Goal: Information Seeking & Learning: Learn about a topic

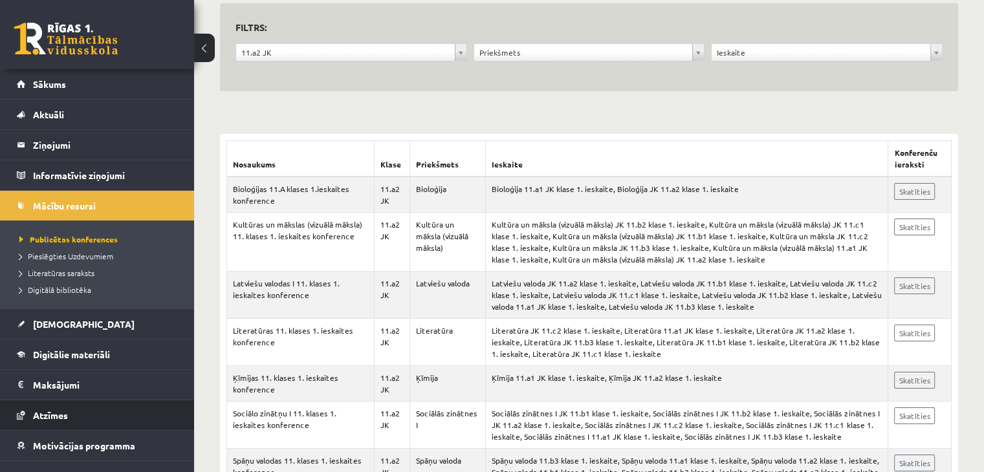
scroll to position [129, 0]
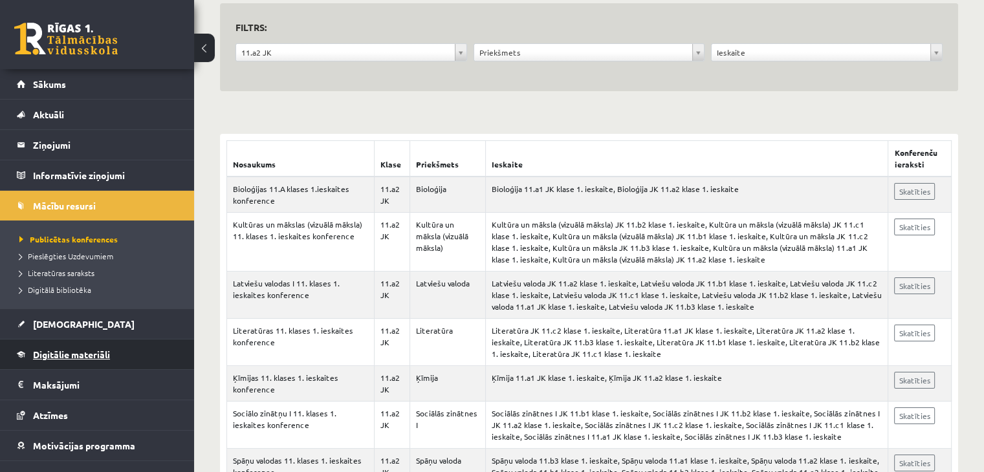
click at [93, 363] on link "Digitālie materiāli" at bounding box center [97, 355] width 161 height 30
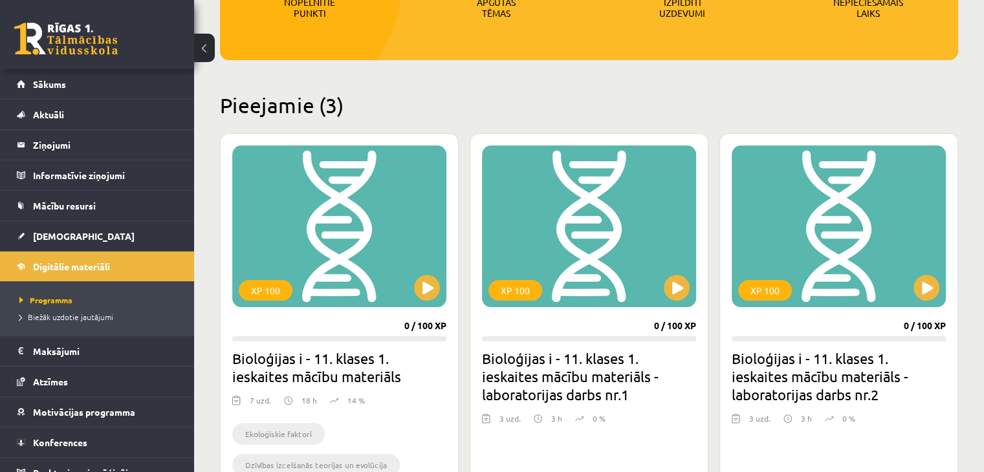
scroll to position [259, 0]
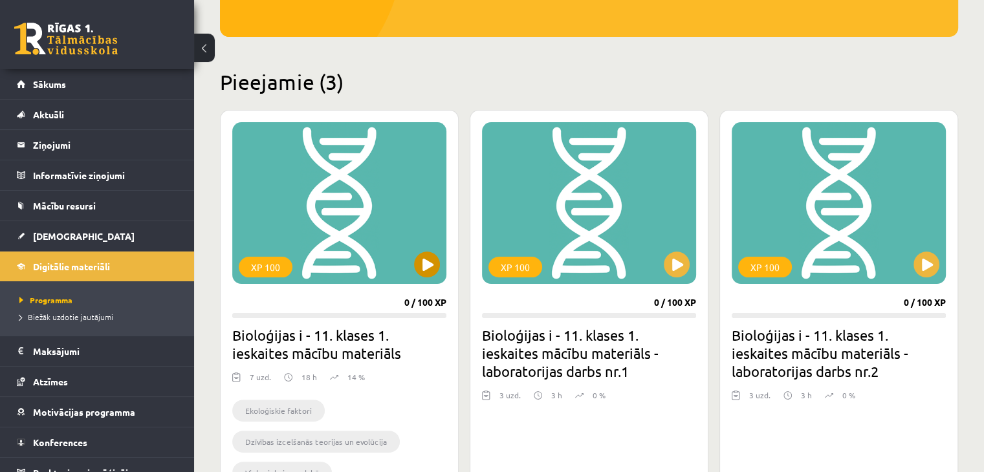
click at [443, 265] on div "XP 100" at bounding box center [339, 203] width 214 height 162
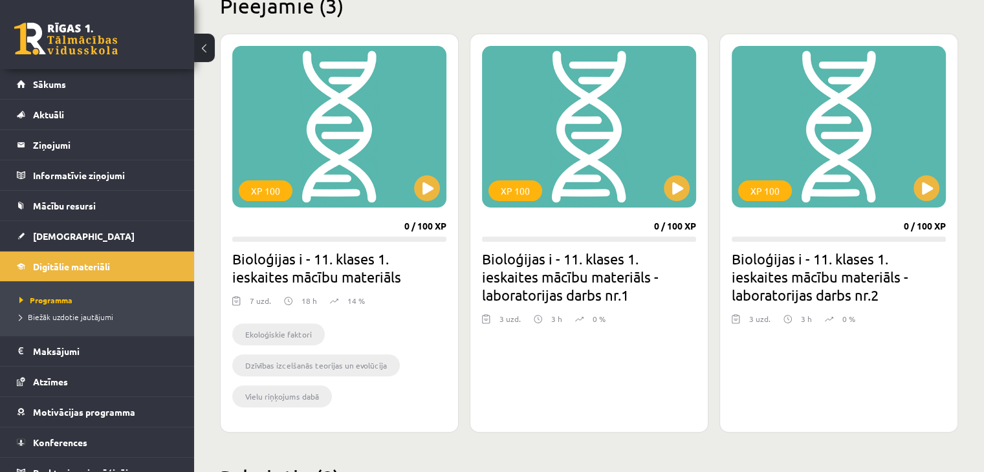
scroll to position [323, 0]
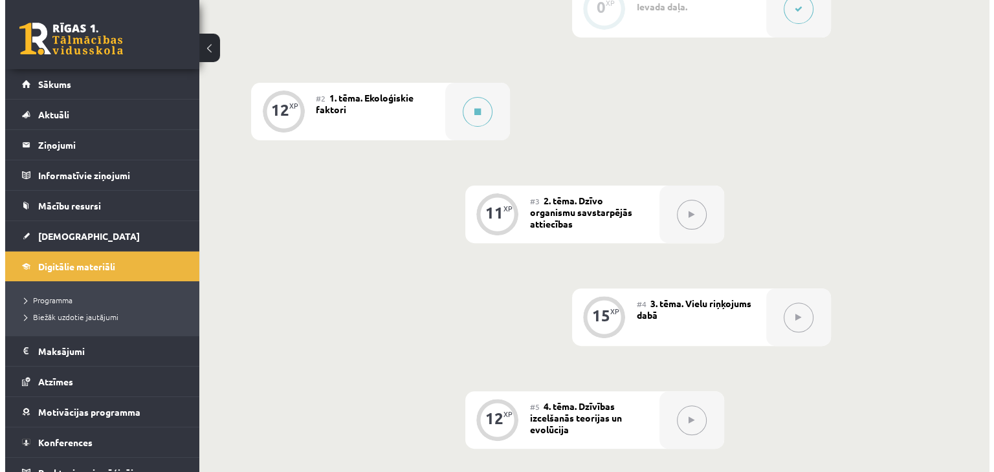
scroll to position [388, 0]
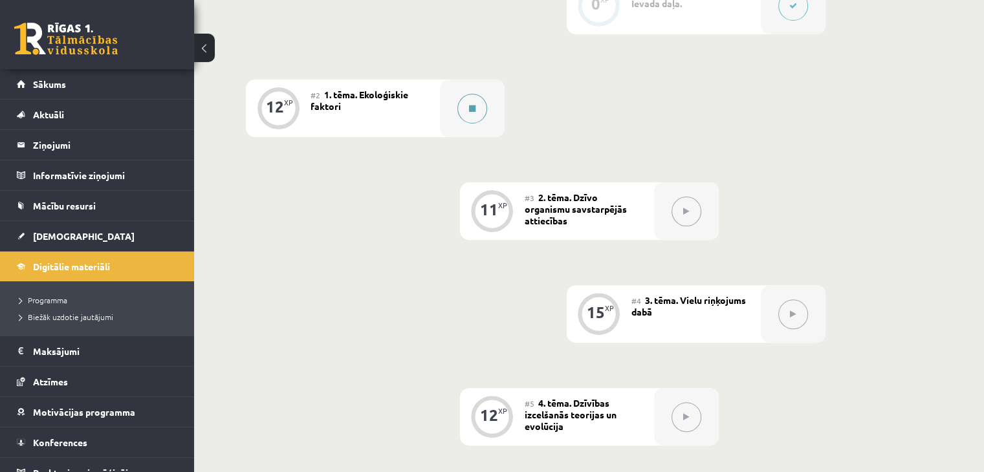
click at [456, 137] on div at bounding box center [472, 109] width 65 height 58
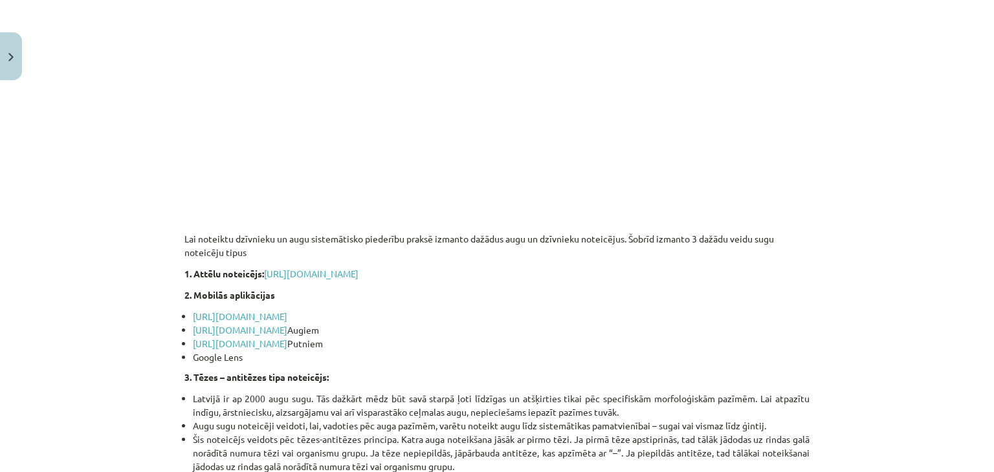
scroll to position [667, 0]
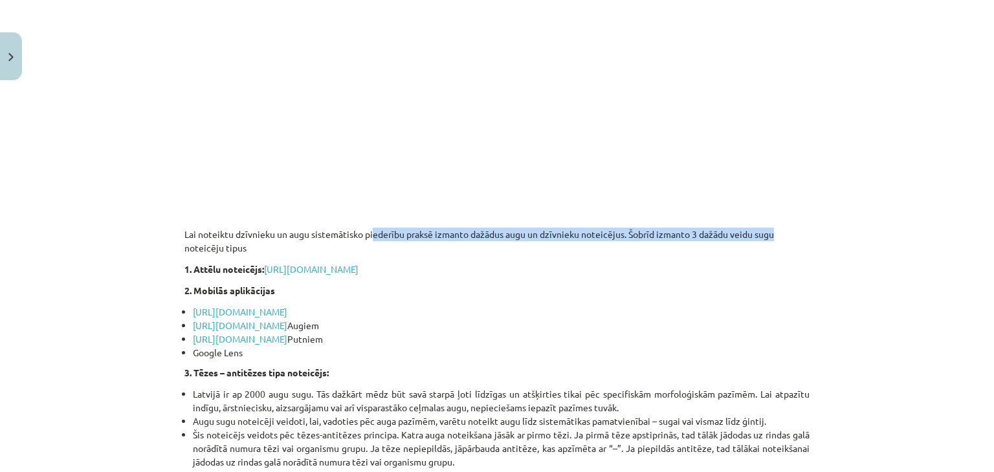
drag, startPoint x: 395, startPoint y: 228, endPoint x: 765, endPoint y: 228, distance: 370.7
click at [765, 228] on p "Lai noteiktu dzīvnieku un augu sistemātisko piederību praksē izmanto dažādus au…" at bounding box center [496, 234] width 625 height 41
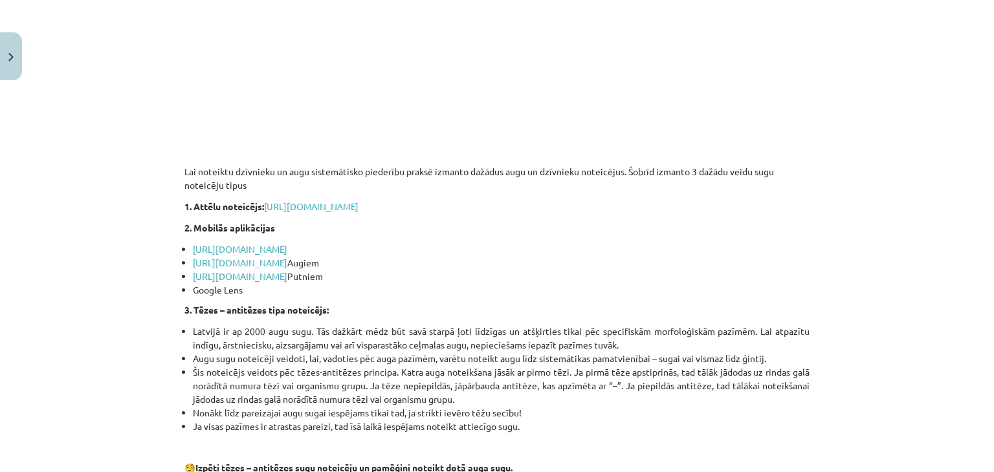
scroll to position [732, 0]
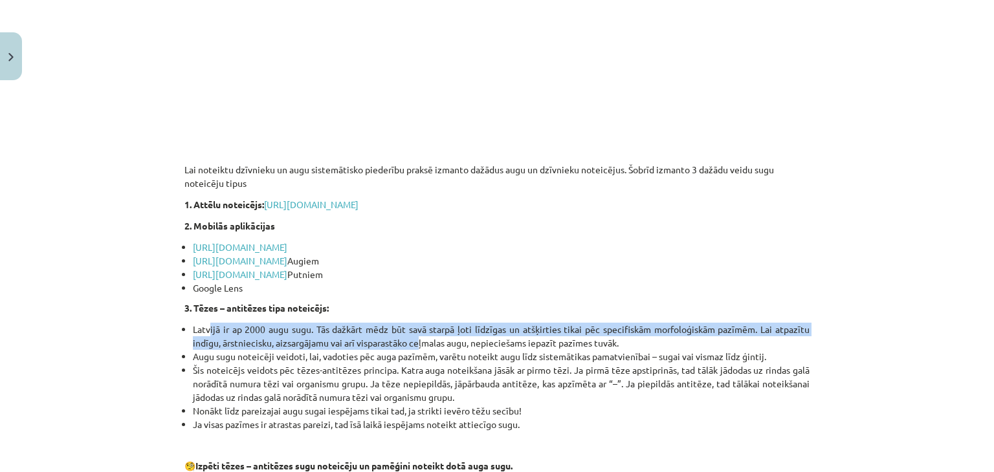
drag, startPoint x: 204, startPoint y: 323, endPoint x: 413, endPoint y: 336, distance: 209.3
click at [413, 336] on li "Latvijā ir ap 2000 augu sugu. Tās dažkārt mēdz būt savā starpā ļoti līdzīgas un…" at bounding box center [501, 336] width 617 height 27
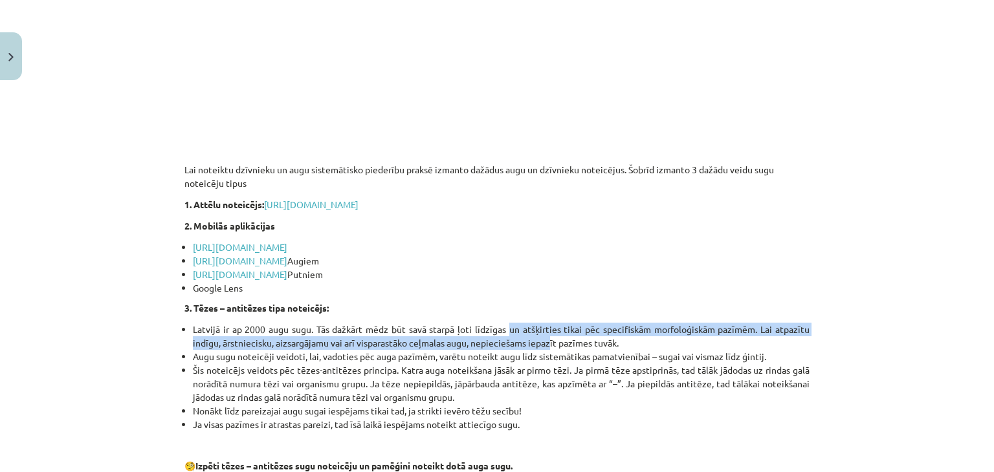
drag, startPoint x: 507, startPoint y: 329, endPoint x: 547, endPoint y: 347, distance: 43.4
click at [547, 347] on li "Latvijā ir ap 2000 augu sugu. Tās dažkārt mēdz būt savā starpā ļoti līdzīgas un…" at bounding box center [501, 336] width 617 height 27
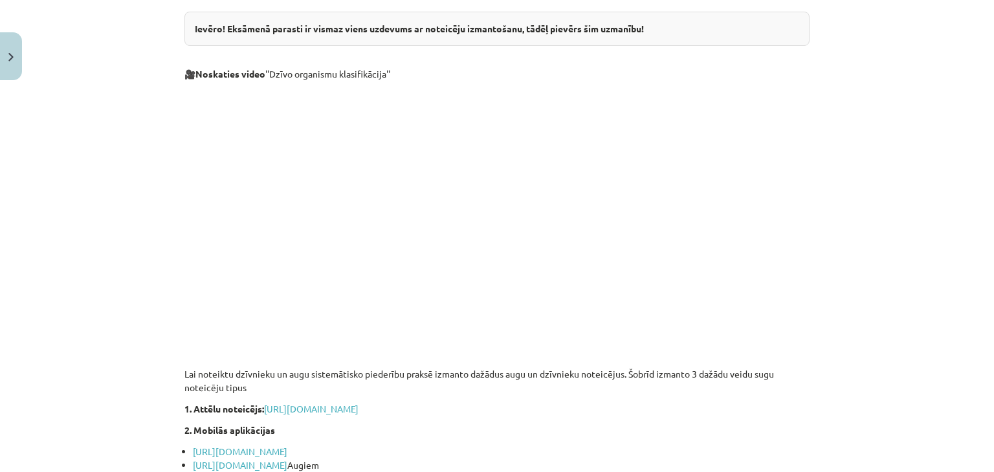
scroll to position [473, 0]
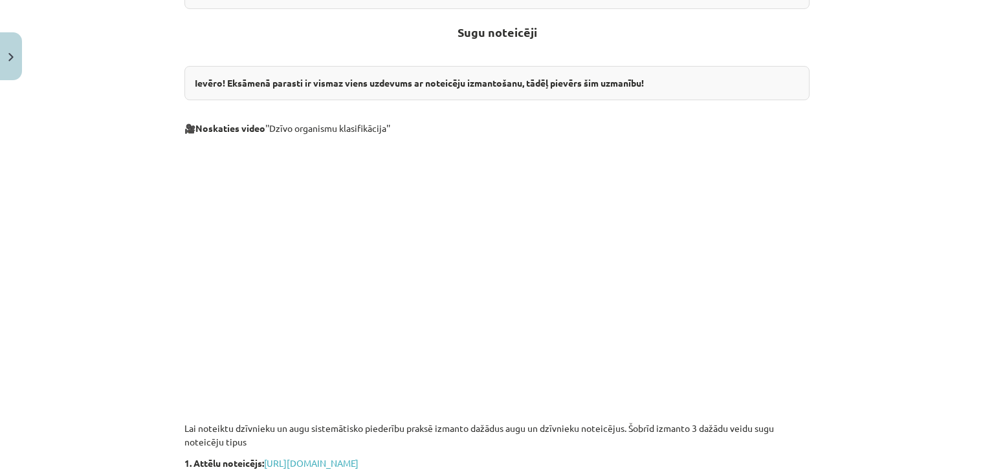
click at [756, 366] on p at bounding box center [496, 261] width 625 height 236
click at [83, 144] on div "Mācību tēma: Bioloģijas i - 11. klases 1. ieskaites mācību materiāls #2 1. tēma…" at bounding box center [497, 236] width 994 height 472
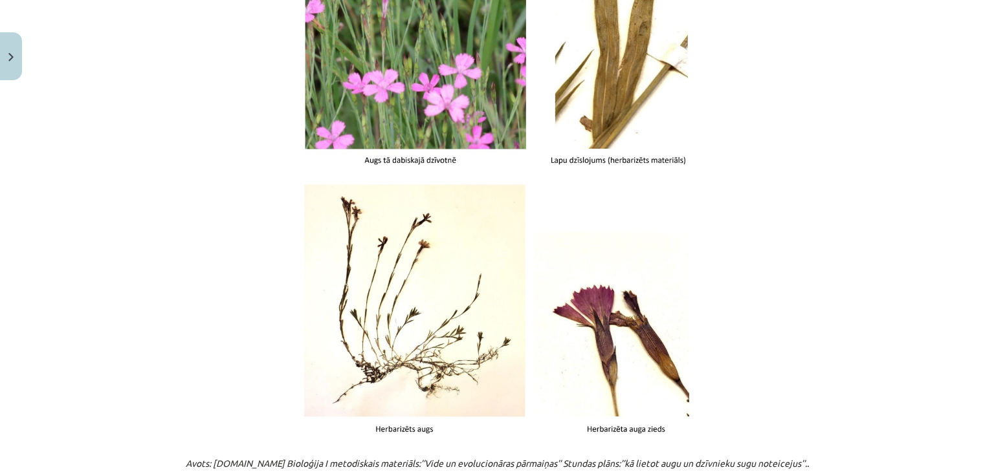
scroll to position [1637, 0]
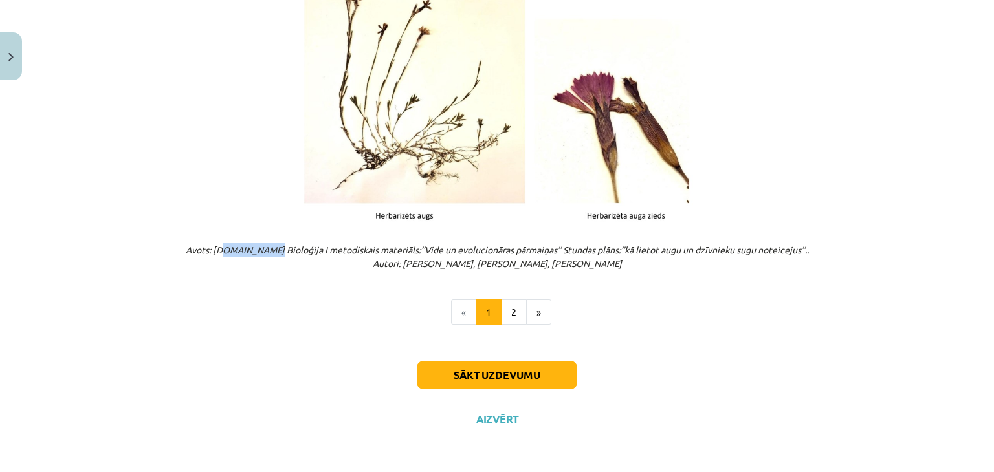
drag, startPoint x: 217, startPoint y: 246, endPoint x: 261, endPoint y: 248, distance: 44.0
click at [261, 248] on em "Avots: Skolo.lv Bioloģija I metodiskais materiāls:’’Vide un evolucionāras pārma…" at bounding box center [497, 256] width 623 height 25
click at [502, 310] on button "2" at bounding box center [514, 313] width 26 height 26
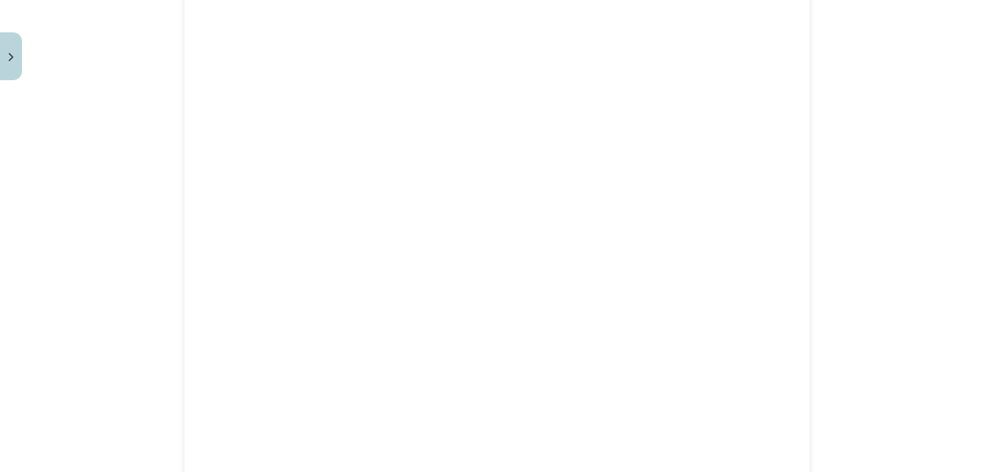
scroll to position [776, 0]
drag, startPoint x: 151, startPoint y: 246, endPoint x: 163, endPoint y: 247, distance: 12.3
click at [160, 247] on div "Mācību tēma: Bioloģijas i - 11. klases 1. ieskaites mācību materiāls #2 1. tēma…" at bounding box center [497, 236] width 994 height 472
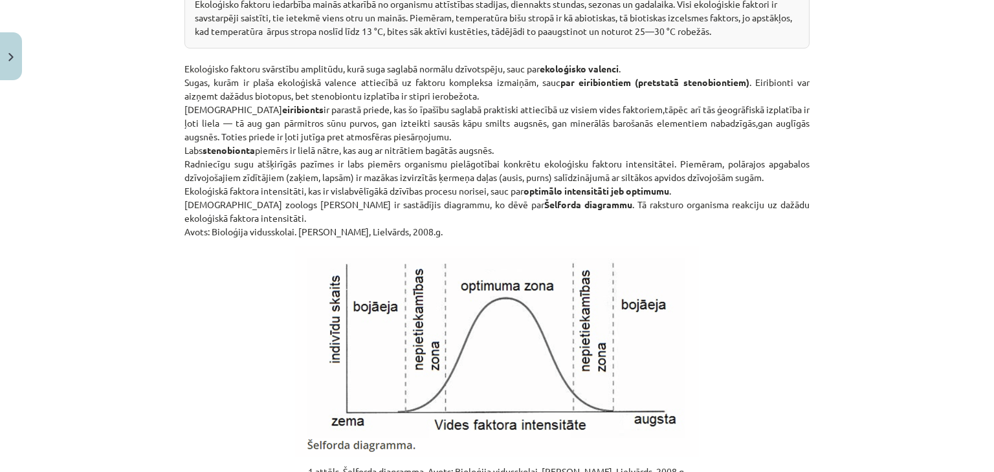
scroll to position [1229, 0]
